Goal: Task Accomplishment & Management: Manage account settings

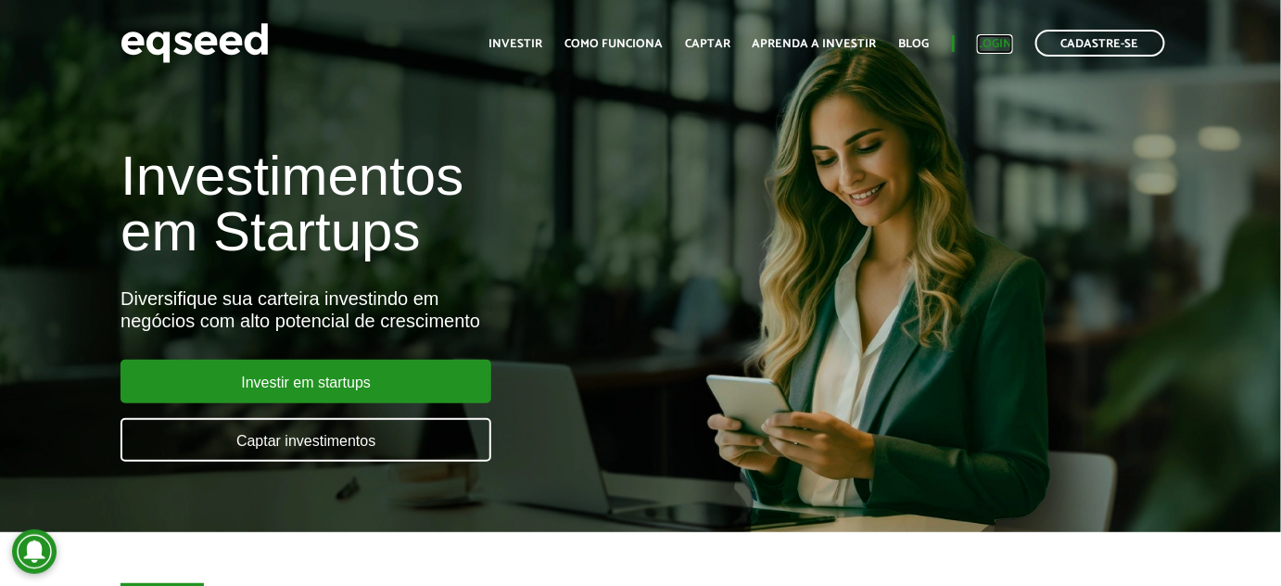
click at [1000, 38] on link "Login" at bounding box center [995, 44] width 36 height 12
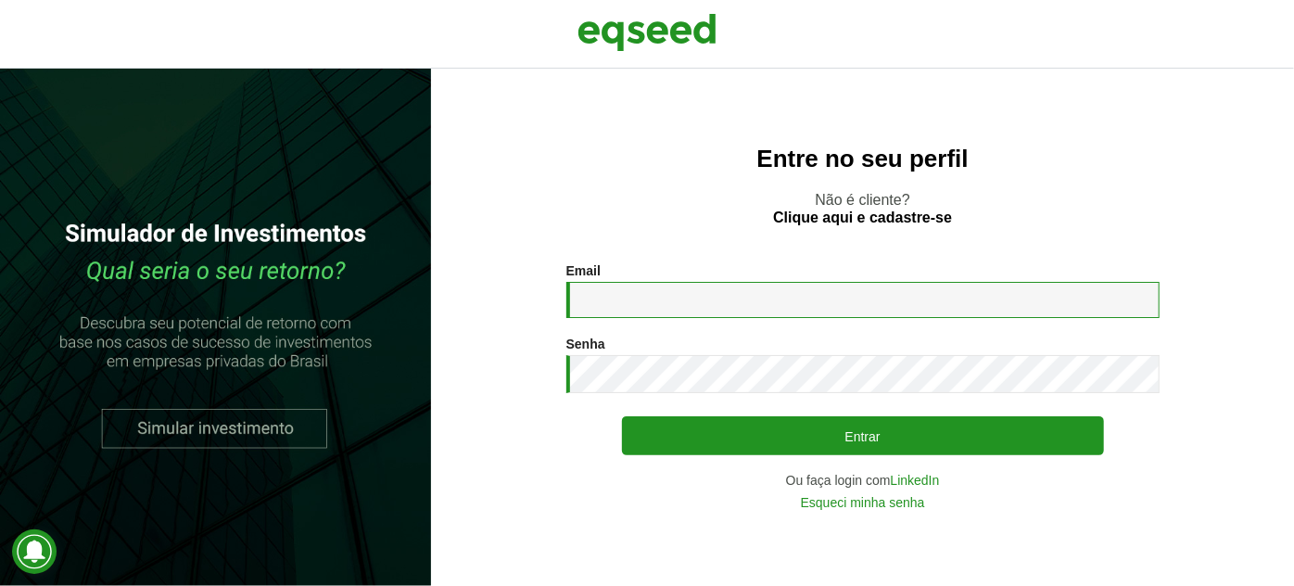
click at [720, 299] on input "Email *" at bounding box center [863, 300] width 593 height 36
type input "**********"
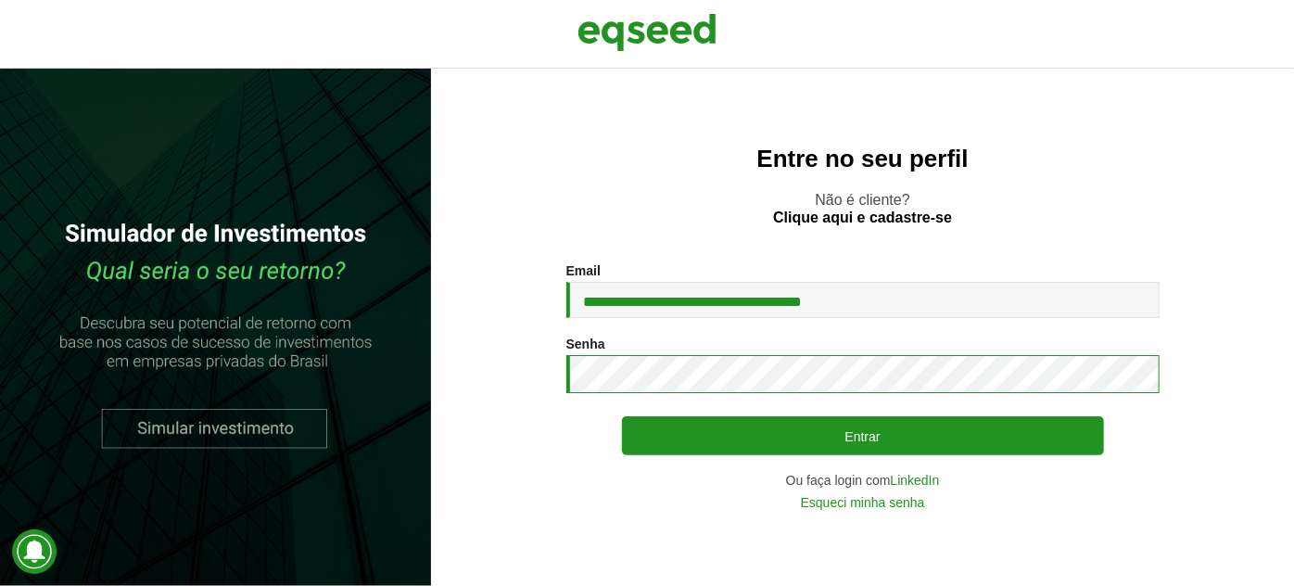
click at [622, 416] on button "Entrar" at bounding box center [863, 435] width 482 height 39
